Goal: Task Accomplishment & Management: Manage account settings

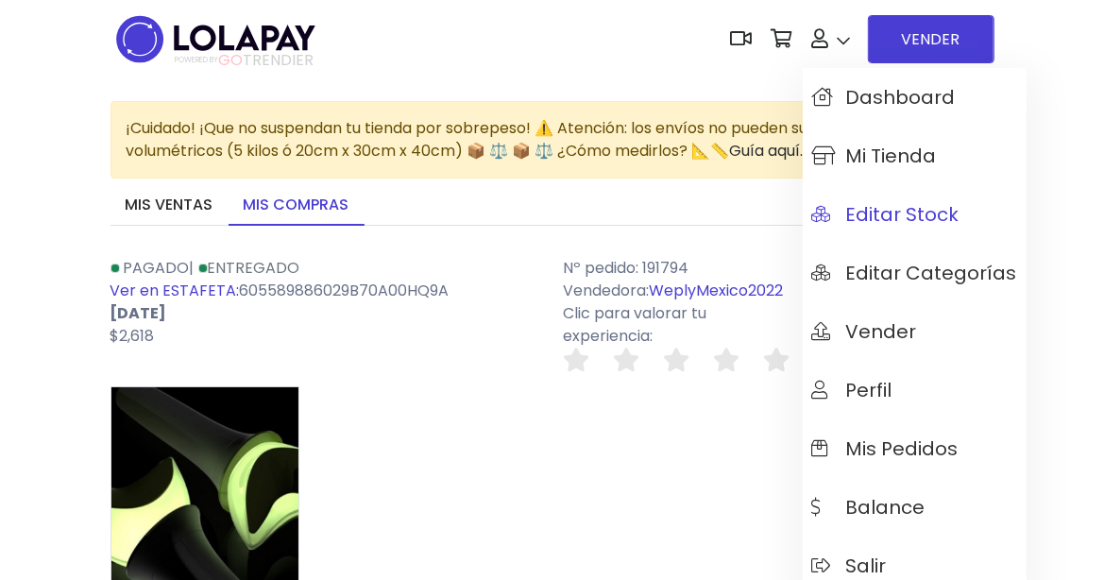
click at [873, 212] on span "Editar Stock" at bounding box center [885, 214] width 147 height 21
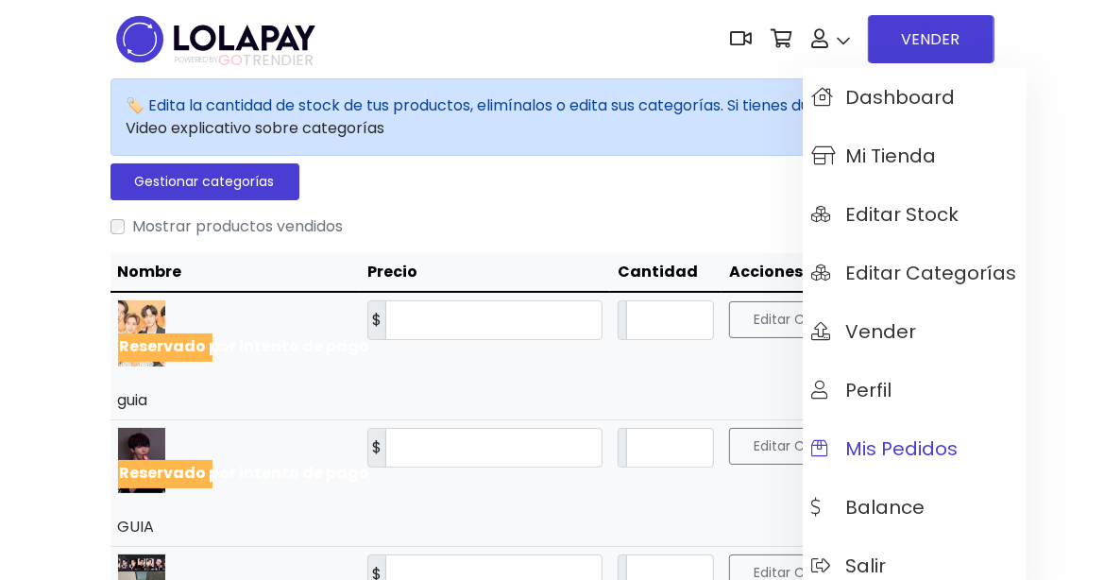
click at [923, 452] on span "Mis pedidos" at bounding box center [885, 448] width 146 height 21
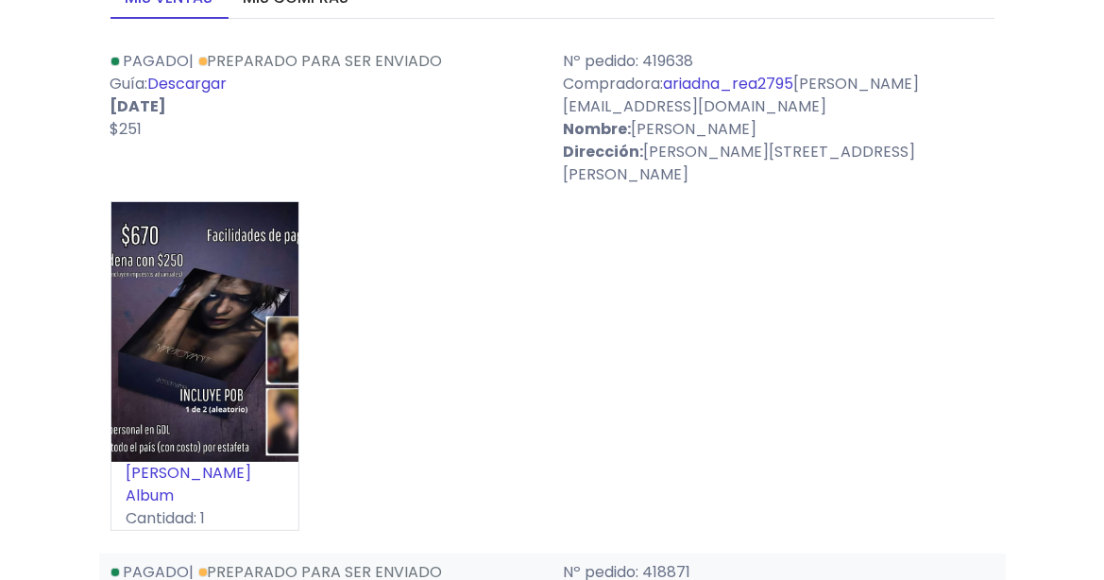
scroll to position [210, 0]
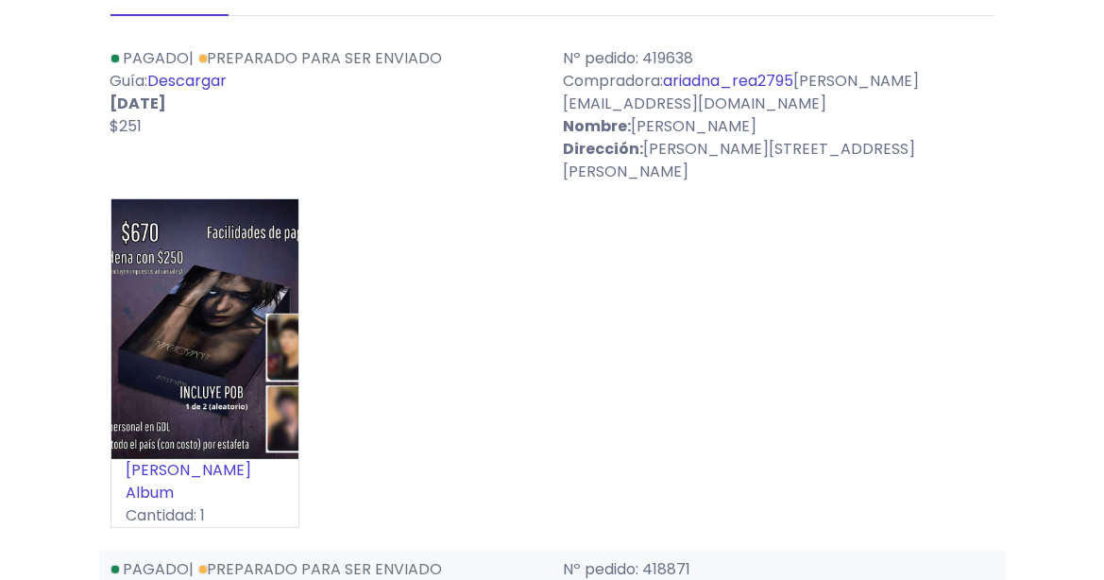
click at [199, 459] on link "[PERSON_NAME] [PERSON_NAME] Album" at bounding box center [190, 481] width 126 height 44
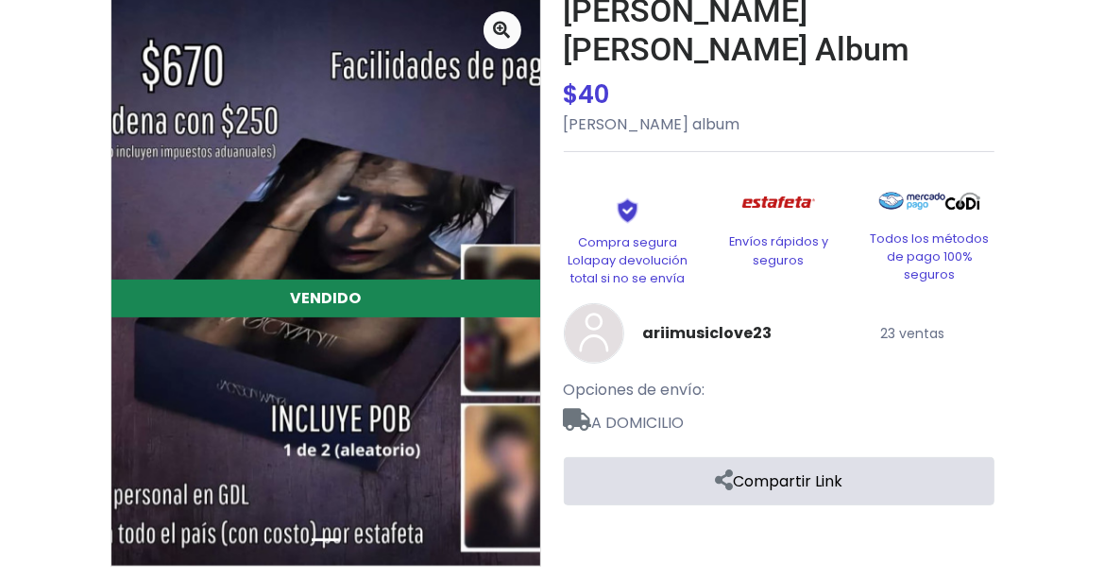
scroll to position [210, 0]
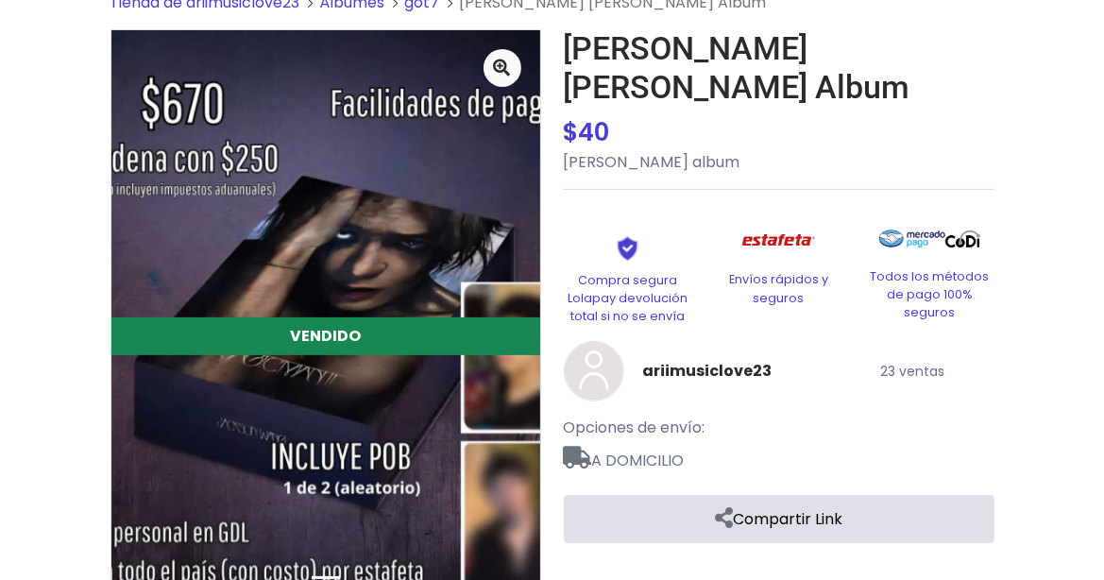
click at [427, 372] on img at bounding box center [325, 316] width 429 height 573
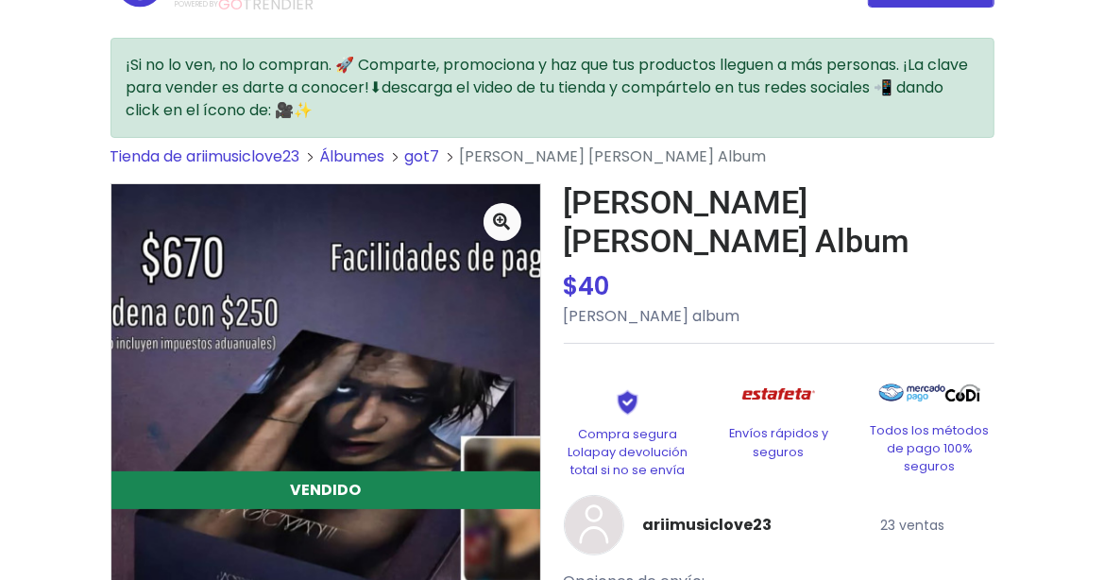
scroll to position [0, 0]
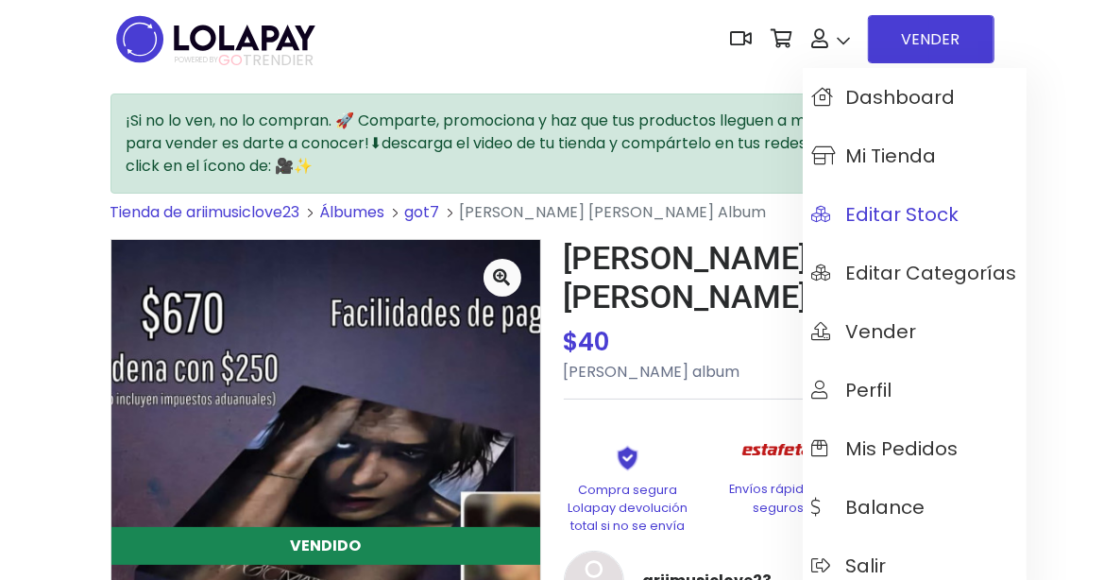
click at [867, 225] on span "Editar Stock" at bounding box center [885, 214] width 147 height 21
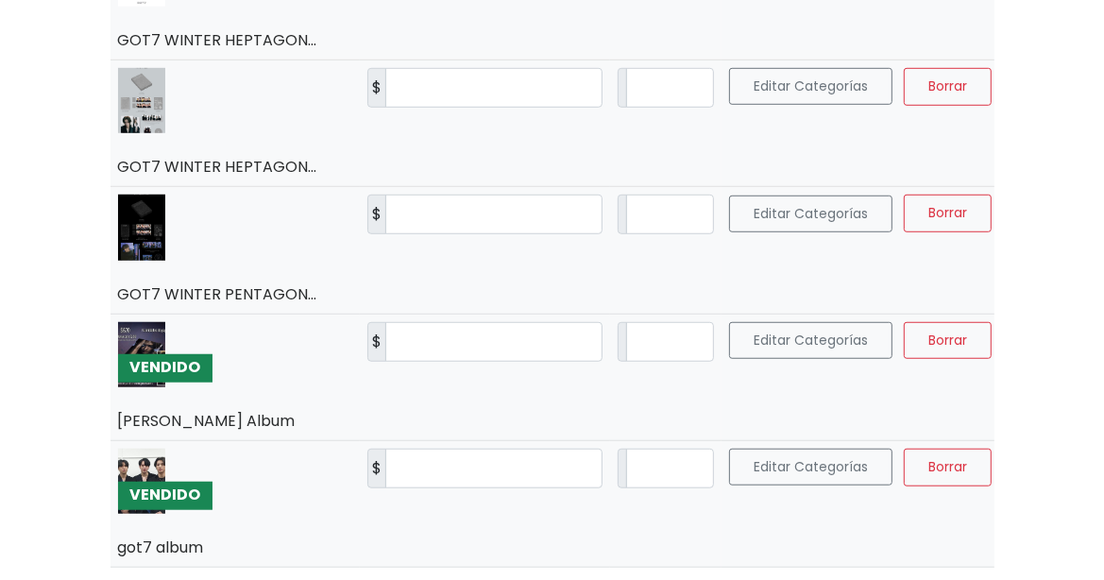
scroll to position [883, 0]
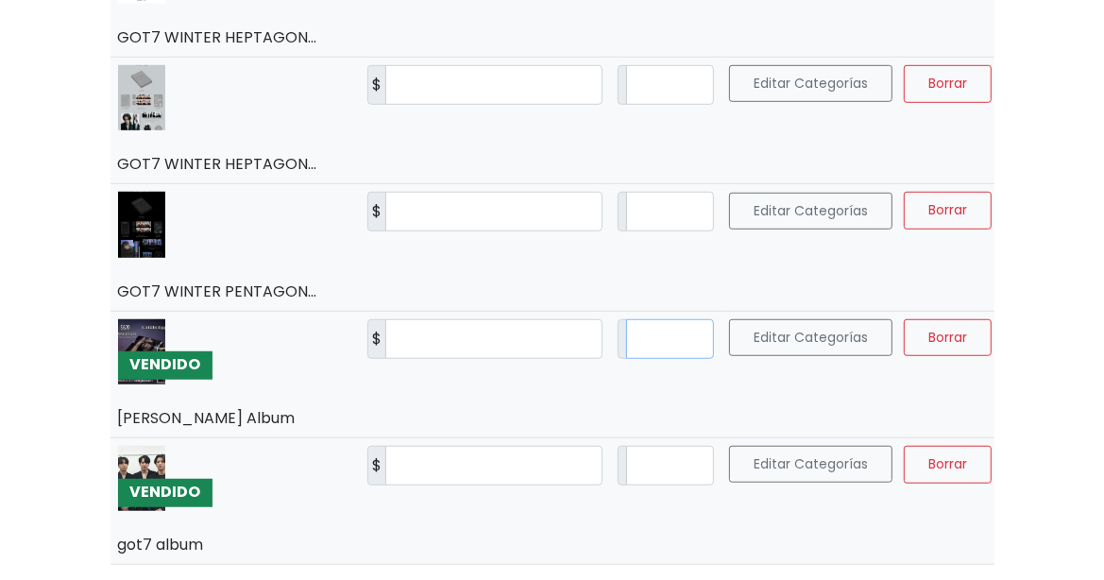
drag, startPoint x: 680, startPoint y: 319, endPoint x: 616, endPoint y: 328, distance: 64.8
click at [618, 328] on div "*" at bounding box center [666, 339] width 96 height 40
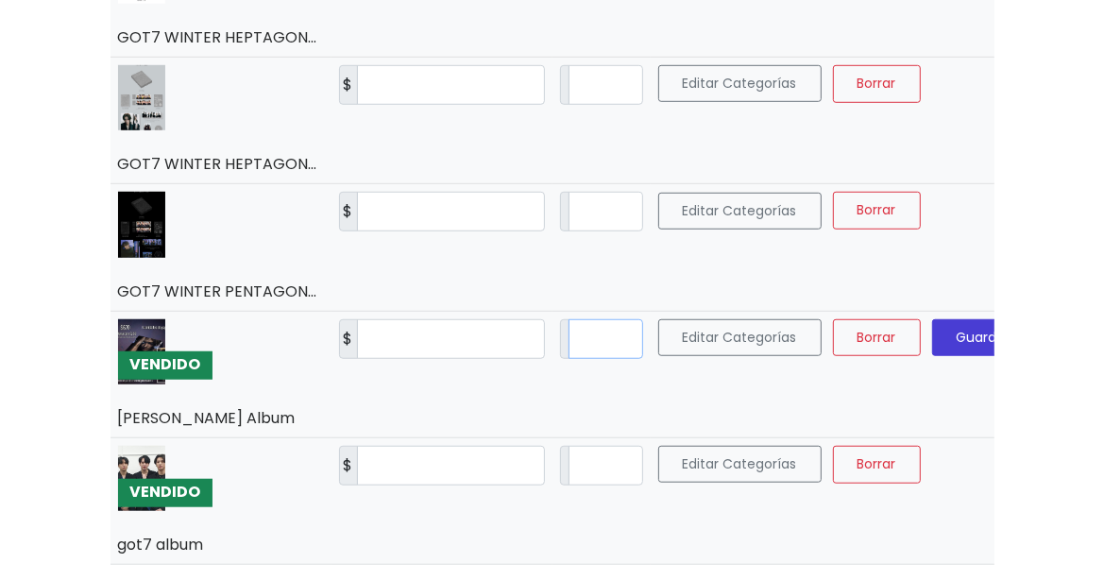
type input "*"
click at [992, 328] on span "Guardar" at bounding box center [984, 337] width 54 height 19
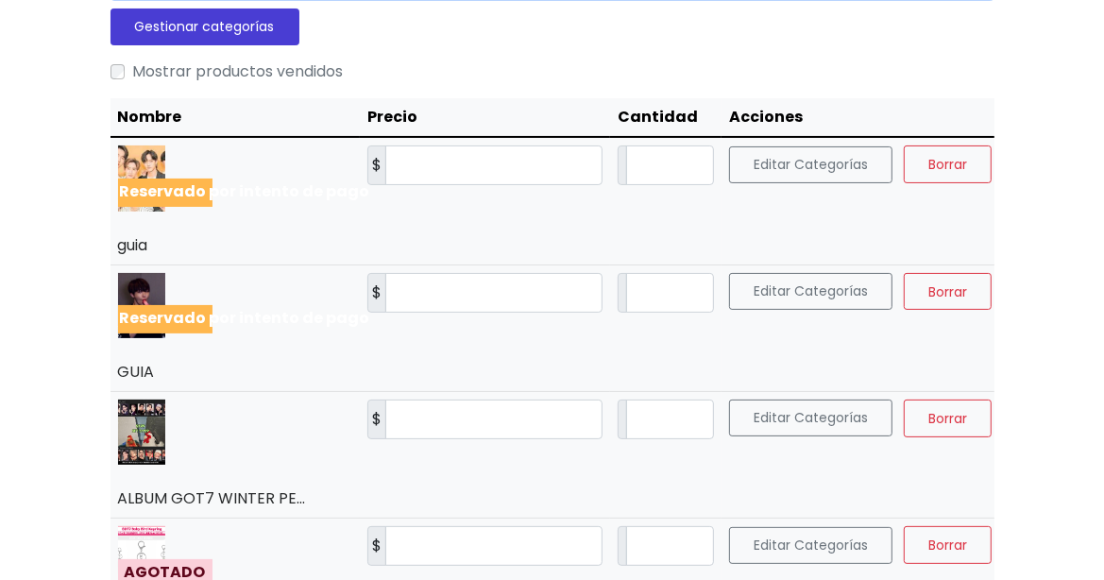
scroll to position [0, 0]
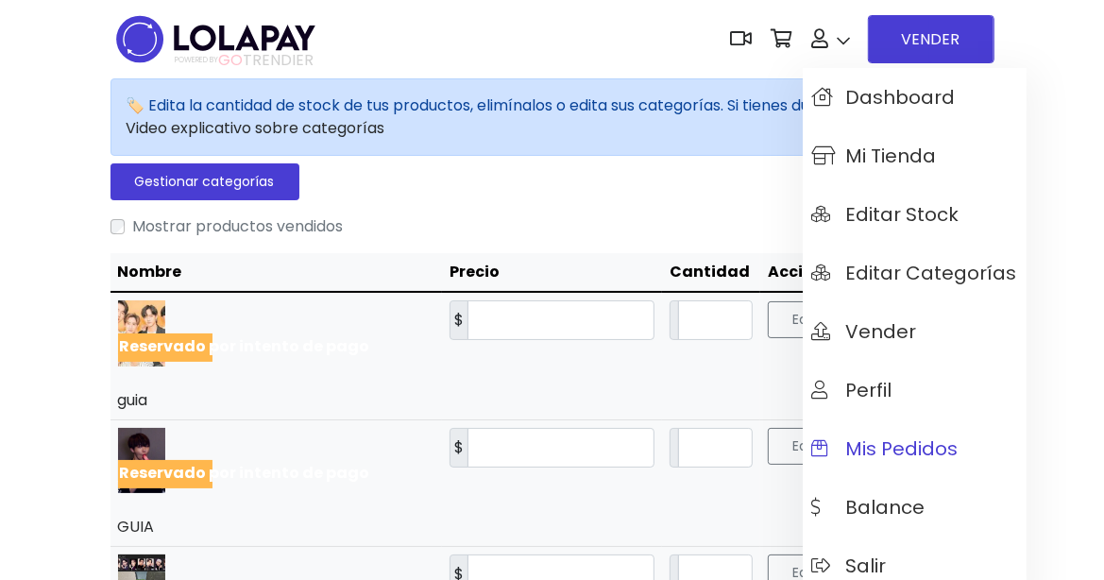
click at [905, 449] on span "Mis pedidos" at bounding box center [885, 448] width 146 height 21
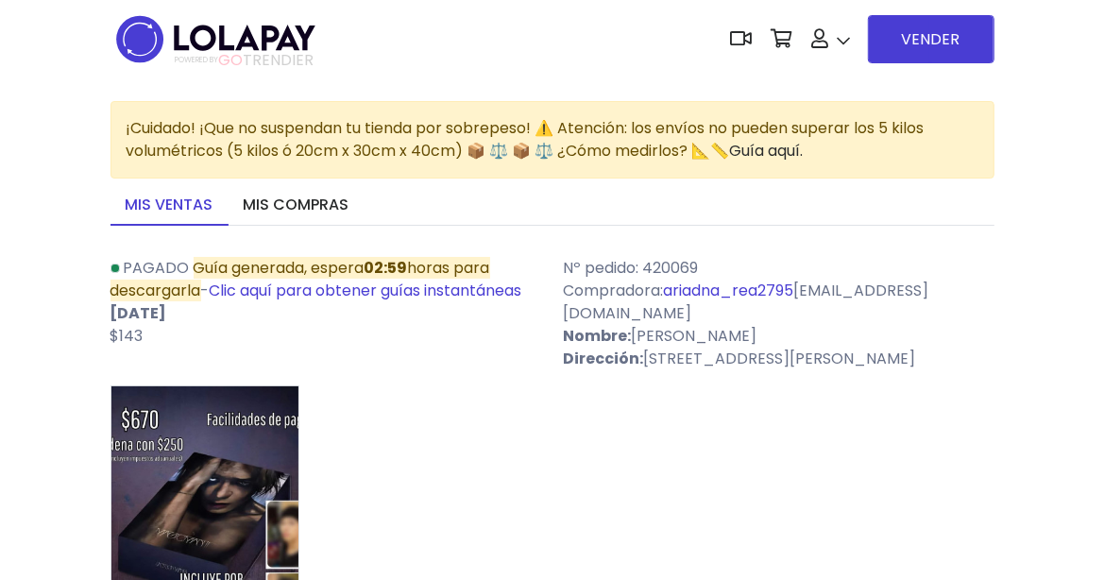
click at [641, 443] on div "[PERSON_NAME] [PERSON_NAME] Album Cantidad: 1" at bounding box center [552, 568] width 884 height 367
